Goal: Navigation & Orientation: Understand site structure

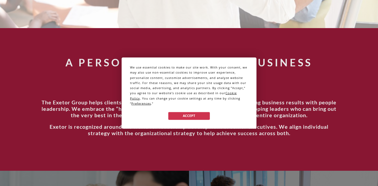
scroll to position [182, 0]
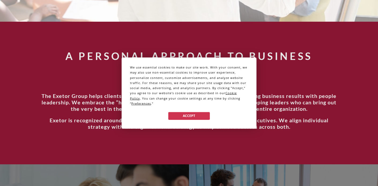
click at [301, 79] on div "We use essential cookies to make our site work. With your consent, we may also …" at bounding box center [189, 93] width 378 height 186
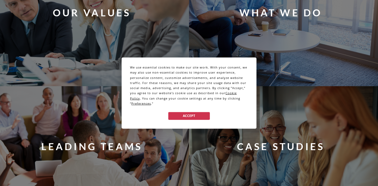
scroll to position [367, 0]
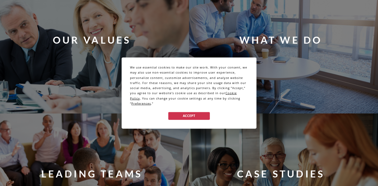
click at [283, 41] on div "We use essential cookies to make our site work. With your consent, we may also …" at bounding box center [189, 93] width 378 height 186
click at [284, 37] on div "We use essential cookies to make our site work. With your consent, we may also …" at bounding box center [189, 93] width 378 height 186
click at [193, 116] on button "Accept" at bounding box center [188, 116] width 41 height 8
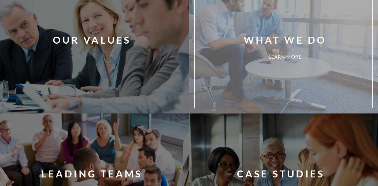
click at [250, 52] on div "What We Do Learn More" at bounding box center [292, 46] width 186 height 115
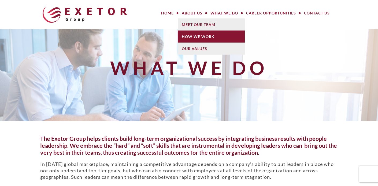
click at [194, 34] on link "How We Work" at bounding box center [211, 37] width 67 height 12
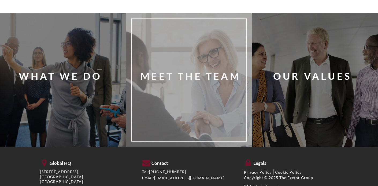
scroll to position [475, 0]
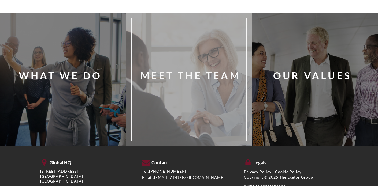
click at [189, 81] on div "Meet The Team" at bounding box center [190, 75] width 100 height 13
